Goal: Task Accomplishment & Management: Manage account settings

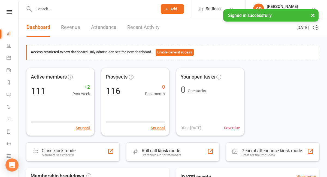
click at [146, 28] on link "Recent Activity" at bounding box center [143, 27] width 32 height 19
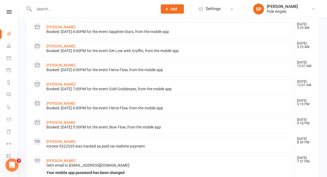
scroll to position [67, 0]
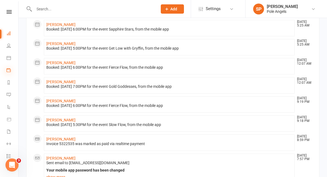
click at [9, 71] on icon at bounding box center [9, 70] width 4 height 4
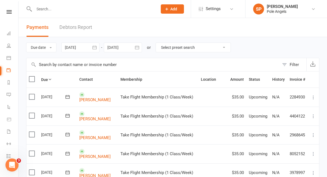
click at [182, 52] on select "Select preset search All failures All skipped payments All pending payments Suc…" at bounding box center [193, 47] width 75 height 9
select select "2"
type input "[DATE]"
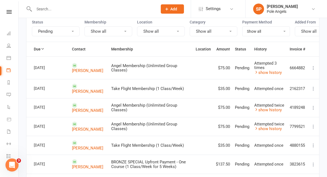
scroll to position [54, 0]
click at [314, 67] on icon at bounding box center [312, 67] width 5 height 5
click at [312, 86] on icon at bounding box center [312, 87] width 5 height 5
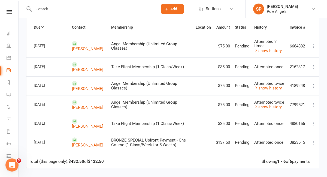
scroll to position [82, 0]
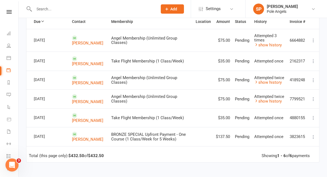
click at [314, 79] on icon at bounding box center [312, 79] width 5 height 5
click at [313, 99] on icon at bounding box center [312, 98] width 5 height 5
click at [312, 118] on icon at bounding box center [312, 117] width 5 height 5
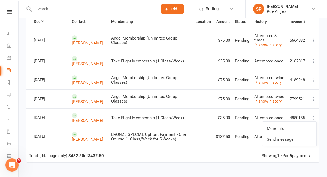
click at [312, 118] on icon at bounding box center [312, 117] width 5 height 5
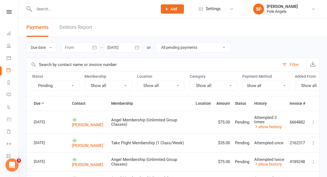
click at [167, 48] on select "All failures All skipped payments All pending payments Successful payments (las…" at bounding box center [193, 47] width 75 height 9
select select "0"
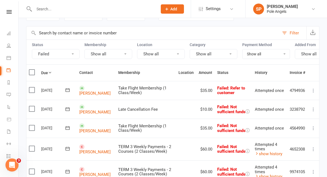
scroll to position [36, 0]
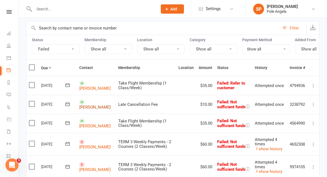
click at [89, 91] on link "[PERSON_NAME]" at bounding box center [94, 88] width 31 height 5
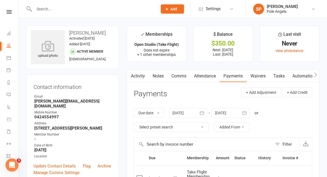
click at [255, 74] on link "Waivers" at bounding box center [257, 76] width 23 height 13
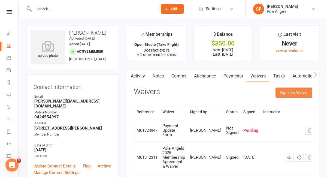
click at [292, 93] on button "Sign new Waiver" at bounding box center [293, 92] width 37 height 10
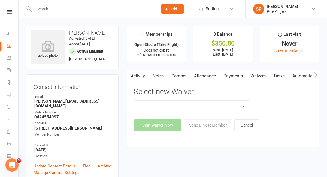
click at [234, 109] on select "2025 Student Enrolment Form (No payment details required) 2025 Student Enrolmen…" at bounding box center [192, 105] width 116 height 11
select select "9559"
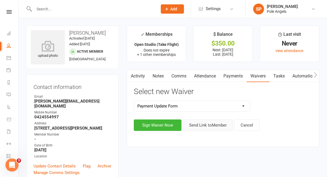
click at [198, 123] on button "Send Link to Member" at bounding box center [208, 124] width 50 height 11
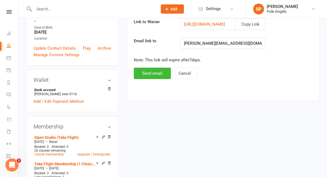
scroll to position [118, 0]
click at [155, 72] on button "Send email" at bounding box center [152, 72] width 37 height 11
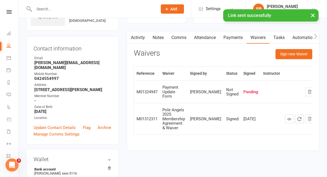
scroll to position [38, 0]
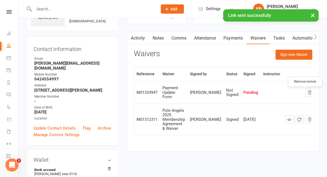
click at [307, 95] on icon "button" at bounding box center [309, 92] width 5 height 5
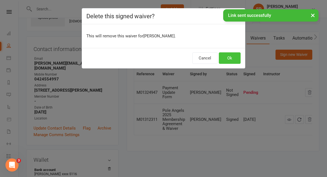
click at [229, 57] on button "Ok" at bounding box center [230, 57] width 22 height 11
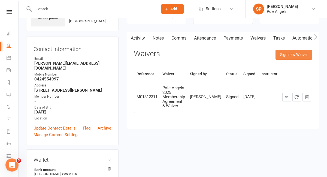
click at [294, 59] on button "Sign new Waiver" at bounding box center [293, 55] width 37 height 10
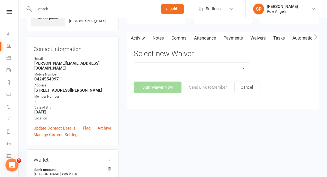
click at [200, 70] on select "2025 Student Enrolment Form (No payment details required) 2025 Student Enrolmen…" at bounding box center [192, 68] width 116 height 11
select select "9559"
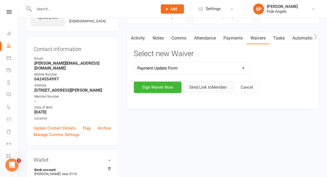
click at [200, 87] on button "Send Link to Member" at bounding box center [208, 86] width 50 height 11
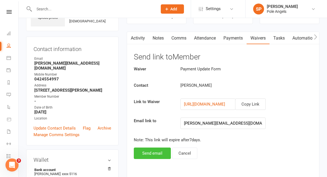
click at [151, 154] on button "Send email" at bounding box center [152, 152] width 37 height 11
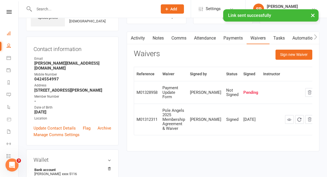
click at [9, 30] on link "Dashboard" at bounding box center [13, 34] width 12 height 12
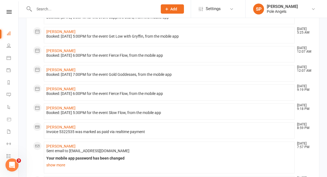
scroll to position [217, 0]
